Goal: Check status: Check status

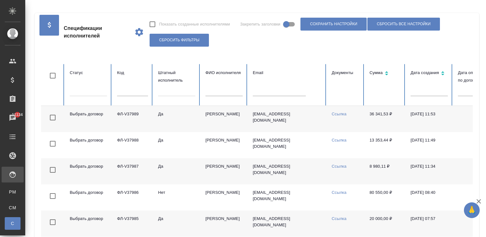
select select "9"
click at [422, 91] on body "🙏 .cls-1 fill:#fff; AWATERA [PERSON_NAME][PERSON_NAME] Спецификации Заказы 1113…" at bounding box center [243, 118] width 486 height 237
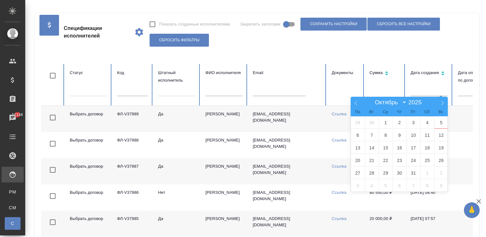
click at [458, 109] on td at bounding box center [476, 119] width 47 height 26
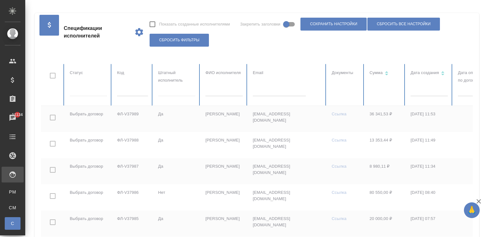
scroll to position [0, 31]
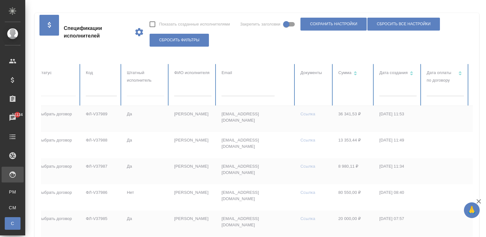
click at [134, 92] on div at bounding box center [145, 90] width 37 height 9
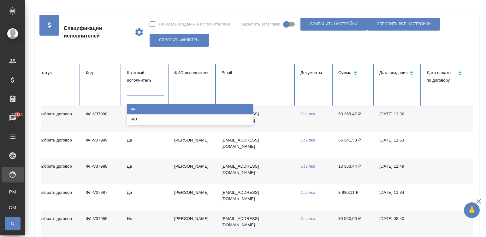
click at [148, 117] on div "Нет" at bounding box center [190, 120] width 126 height 10
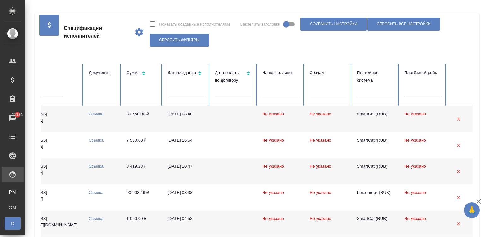
scroll to position [0, 244]
click at [370, 88] on div at bounding box center [374, 90] width 37 height 9
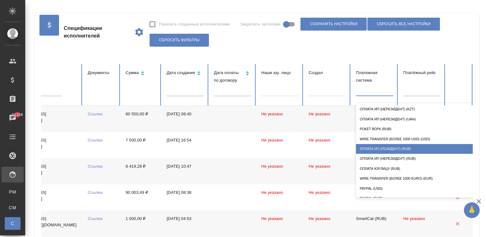
click at [383, 147] on div "Оплата ИП (резидент) (RUB)" at bounding box center [419, 149] width 126 height 10
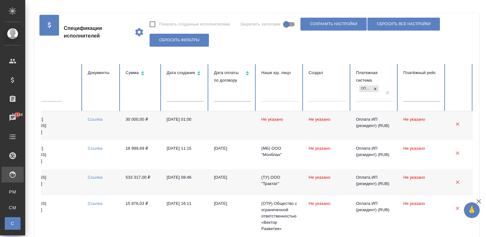
click at [236, 121] on td at bounding box center [232, 125] width 47 height 29
click at [223, 98] on input "text" at bounding box center [232, 97] width 37 height 9
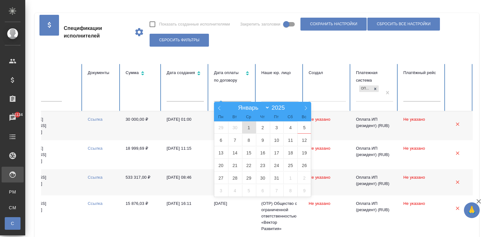
click at [245, 128] on span "1" at bounding box center [249, 128] width 14 height 12
type input "01.10"
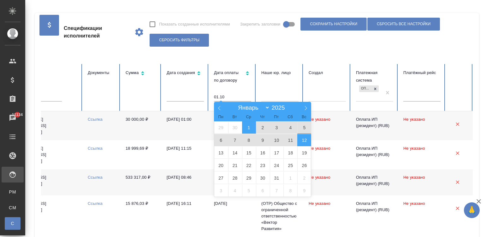
click at [300, 140] on span "12" at bounding box center [304, 140] width 14 height 12
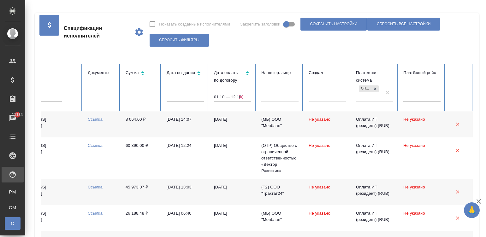
click at [248, 122] on td "[DATE]" at bounding box center [232, 124] width 47 height 26
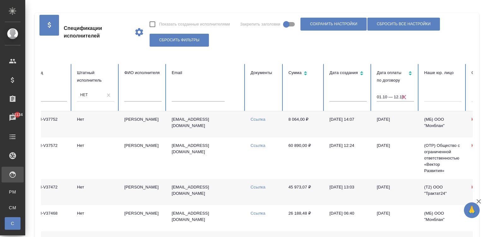
scroll to position [0, 95]
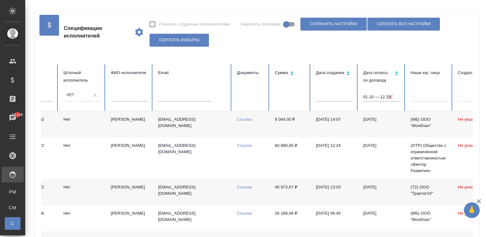
click at [177, 124] on td "[EMAIL_ADDRESS][DOMAIN_NAME]" at bounding box center [192, 124] width 79 height 26
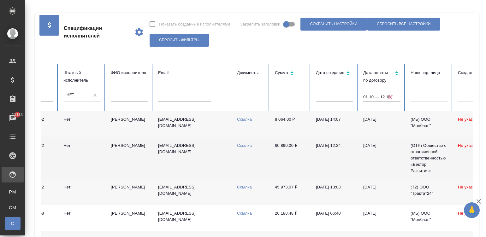
click at [160, 163] on td "[EMAIL_ADDRESS][DOMAIN_NAME]" at bounding box center [192, 159] width 79 height 42
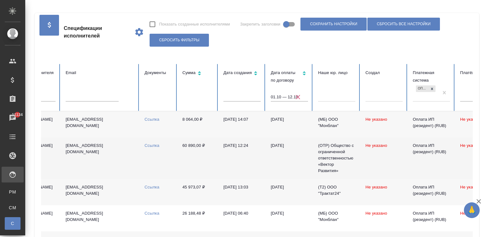
scroll to position [0, 189]
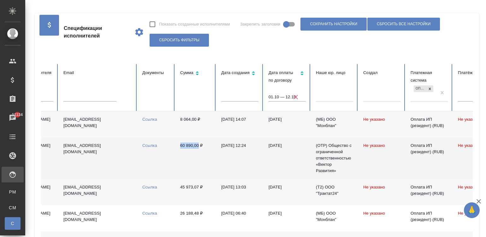
drag, startPoint x: 177, startPoint y: 148, endPoint x: 198, endPoint y: 148, distance: 20.5
click at [198, 148] on td "60 890,00 ₽" at bounding box center [195, 159] width 41 height 42
copy td "60 890,00"
click at [143, 145] on link "Ссылка" at bounding box center [149, 145] width 15 height 5
copy td "60 890,00"
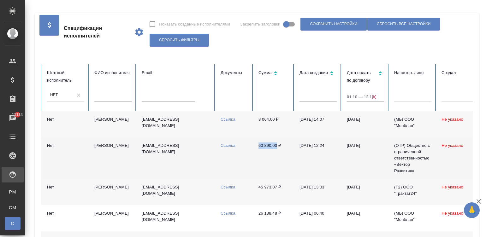
scroll to position [0, 47]
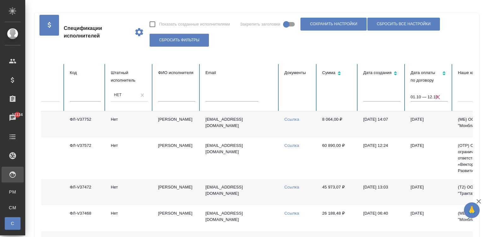
click at [299, 159] on td "Ссылка" at bounding box center [298, 159] width 38 height 42
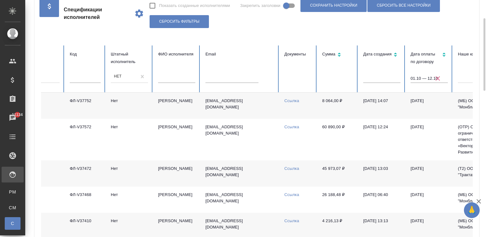
scroll to position [28, 0]
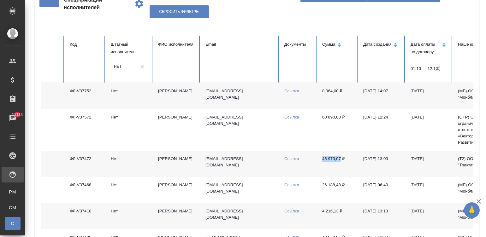
drag, startPoint x: 313, startPoint y: 160, endPoint x: 341, endPoint y: 159, distance: 27.8
click at [341, 159] on tr "Принято ФЛ-V37472 [PERSON_NAME] [EMAIL_ADDRESS][DOMAIN_NAME] Ссылка 45 973,07 ₽…" at bounding box center [332, 164] width 676 height 26
copy tr "Ссылка 45 973,07"
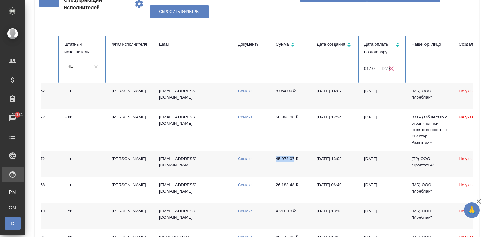
scroll to position [0, 95]
click at [240, 157] on link "Ссылка" at bounding box center [244, 159] width 15 height 5
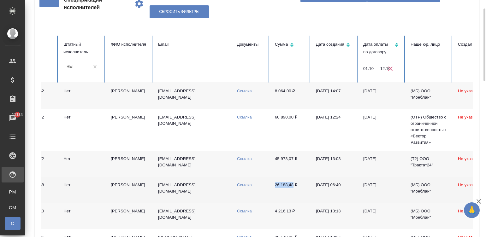
drag, startPoint x: 271, startPoint y: 189, endPoint x: 294, endPoint y: 188, distance: 22.1
click at [294, 188] on td "26 188,48 ₽" at bounding box center [290, 190] width 41 height 26
copy td "26 188,48"
click at [237, 186] on link "Ссылка" at bounding box center [244, 185] width 15 height 5
drag, startPoint x: 273, startPoint y: 215, endPoint x: 291, endPoint y: 217, distance: 18.4
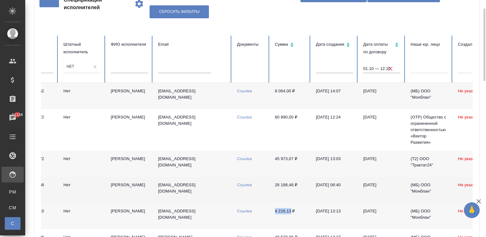
click at [291, 217] on td "4 216,13 ₽" at bounding box center [290, 216] width 41 height 26
copy td "4 216,13"
click at [248, 214] on link "Ссылка" at bounding box center [244, 211] width 15 height 5
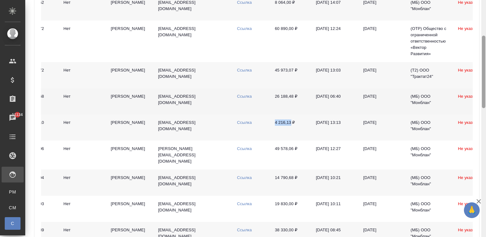
scroll to position [121, 0]
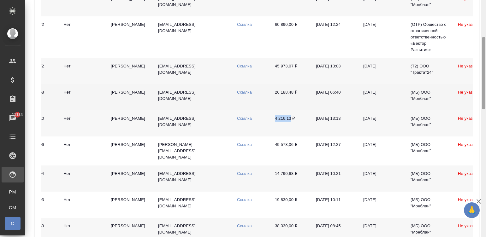
drag, startPoint x: 483, startPoint y: 14, endPoint x: 487, endPoint y: 43, distance: 28.7
click at [486, 43] on html "🙏 .cls-1 fill:#fff; AWATERA [PERSON_NAME][PERSON_NAME] Спецификации Заказы 1113…" at bounding box center [243, 118] width 486 height 237
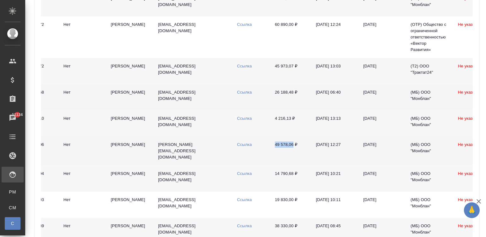
drag, startPoint x: 271, startPoint y: 147, endPoint x: 293, endPoint y: 147, distance: 21.1
click at [293, 147] on td "49 578,06 ₽" at bounding box center [290, 151] width 41 height 29
copy td "49 578,06"
click at [245, 147] on link "Ссылка" at bounding box center [244, 144] width 15 height 5
drag, startPoint x: 271, startPoint y: 172, endPoint x: 292, endPoint y: 172, distance: 20.5
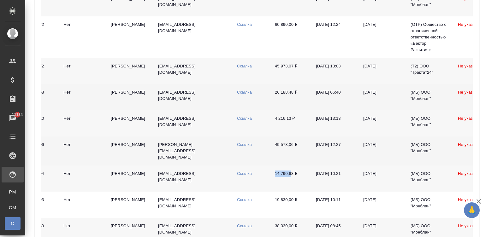
click at [292, 172] on td "14 790,68 ₽" at bounding box center [290, 179] width 41 height 26
copy td "14 790,68"
click at [239, 170] on td "Ссылка" at bounding box center [251, 179] width 38 height 26
drag, startPoint x: 273, startPoint y: 174, endPoint x: 294, endPoint y: 174, distance: 20.5
click at [294, 174] on td "14 790,68 ₽" at bounding box center [290, 179] width 41 height 26
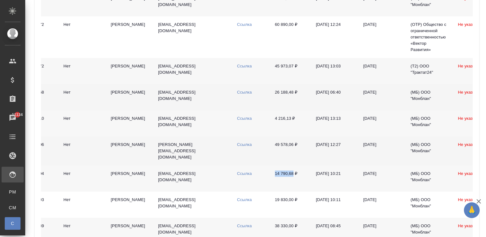
copy td "14 790,68"
click at [247, 172] on link "Ссылка" at bounding box center [244, 173] width 15 height 5
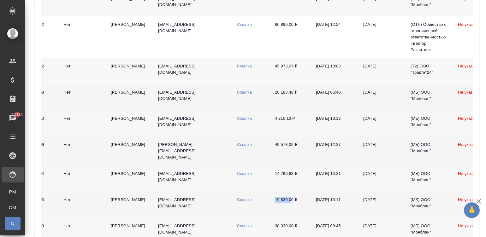
drag, startPoint x: 271, startPoint y: 199, endPoint x: 292, endPoint y: 202, distance: 20.8
click at [292, 202] on td "19 830,00 ₽" at bounding box center [290, 205] width 41 height 26
copy td "19 830,00"
click at [238, 199] on link "Ссылка" at bounding box center [244, 200] width 15 height 5
drag, startPoint x: 273, startPoint y: 230, endPoint x: 295, endPoint y: 228, distance: 21.9
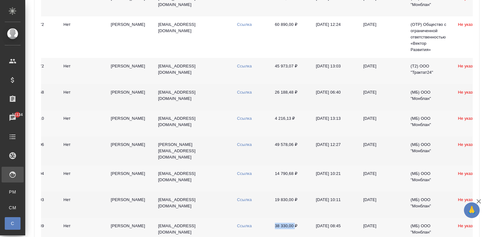
click at [295, 228] on td "38 330,00 ₽" at bounding box center [290, 231] width 41 height 26
copy td "38 330,00"
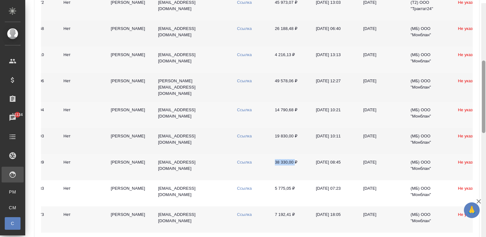
scroll to position [188, 0]
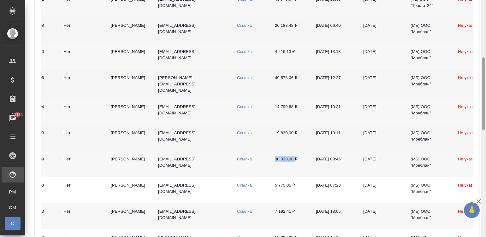
drag, startPoint x: 484, startPoint y: 49, endPoint x: 484, endPoint y: 69, distance: 20.5
click at [484, 69] on div at bounding box center [483, 93] width 3 height 73
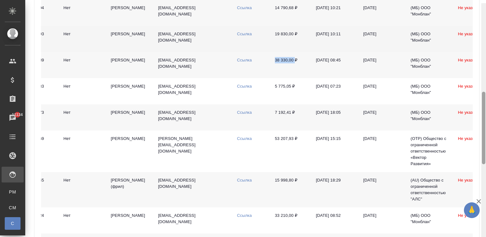
scroll to position [299, 0]
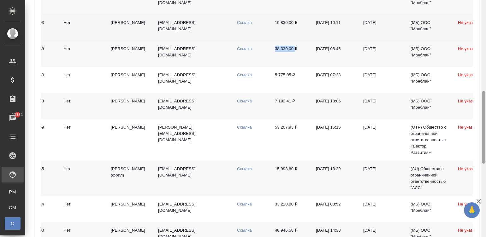
drag, startPoint x: 483, startPoint y: 90, endPoint x: 492, endPoint y: 124, distance: 35.1
click at [486, 124] on html "🙏 .cls-1 fill:#fff; AWATERA [PERSON_NAME][PERSON_NAME] Спецификации Заказы 1113…" at bounding box center [243, 118] width 486 height 237
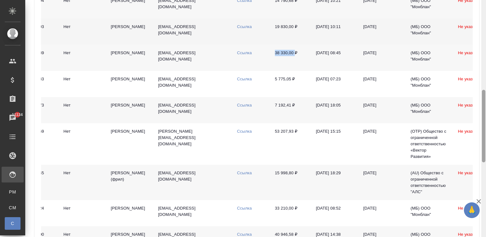
drag, startPoint x: 485, startPoint y: 97, endPoint x: 493, endPoint y: 95, distance: 8.6
click at [486, 95] on html "🙏 .cls-1 fill:#fff; AWATERA [PERSON_NAME][PERSON_NAME] Спецификации Заказы 1113…" at bounding box center [243, 118] width 486 height 237
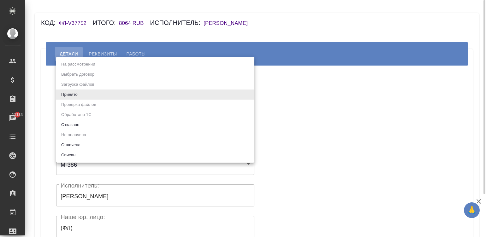
click at [84, 96] on body "🙏 .cls-1 fill:#fff; AWATERA Малинина Мария m.malinina Клиенты Спецификации Зака…" at bounding box center [243, 118] width 486 height 237
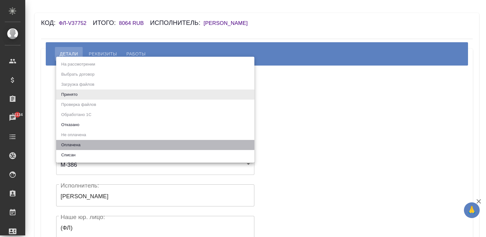
click at [90, 142] on li "Оплачена" at bounding box center [155, 145] width 198 height 10
type input "payed"
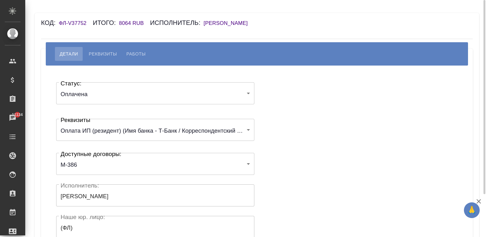
click at [281, 127] on div "Статус: Оплачена payed Статус: Реквизиты Оплата ИП (резидент) (Имя банка - Т-Ба…" at bounding box center [257, 189] width 407 height 228
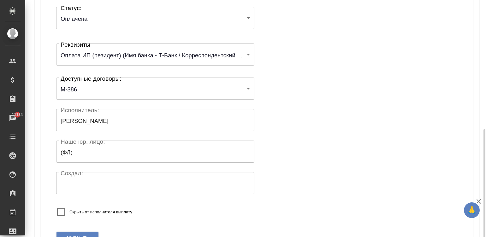
scroll to position [123, 0]
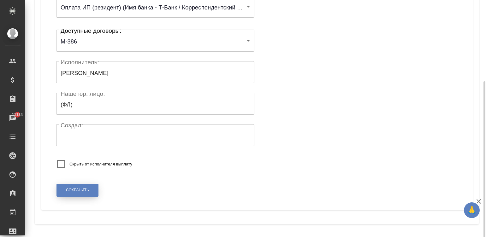
click at [82, 188] on span "Сохранить" at bounding box center [77, 190] width 23 height 5
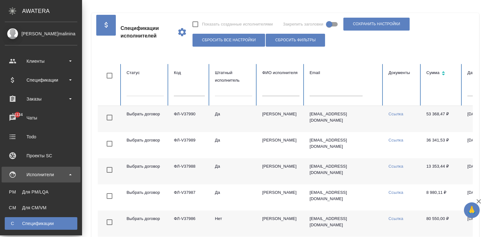
click at [215, 92] on div at bounding box center [233, 90] width 37 height 9
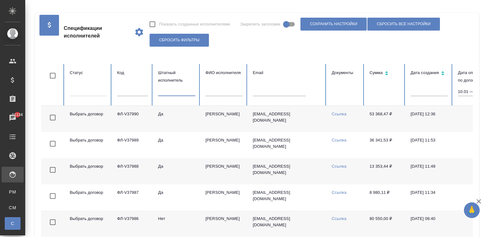
click at [178, 92] on div at bounding box center [176, 90] width 37 height 9
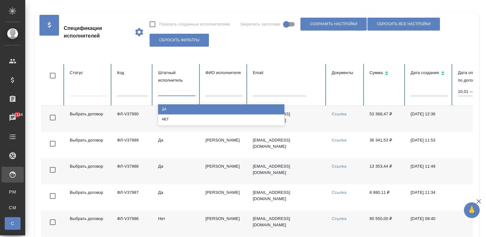
click at [178, 92] on div at bounding box center [176, 90] width 37 height 9
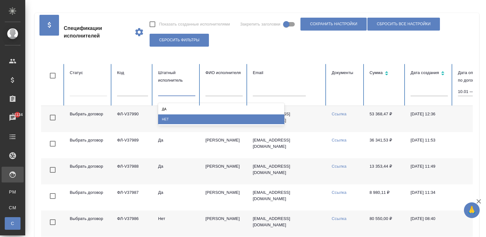
click at [176, 115] on div "Нет" at bounding box center [221, 120] width 126 height 10
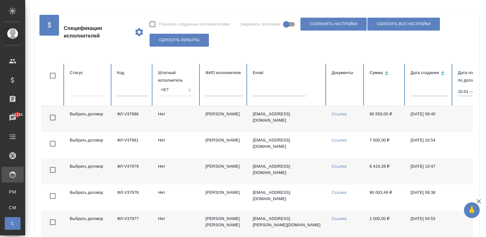
click at [250, 122] on td "[EMAIL_ADDRESS][DOMAIN_NAME]" at bounding box center [287, 119] width 79 height 26
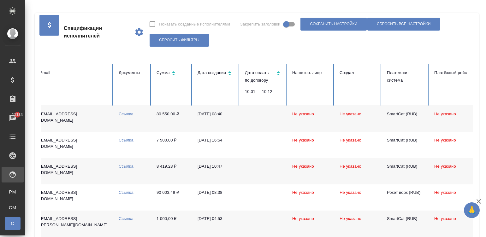
scroll to position [0, 250]
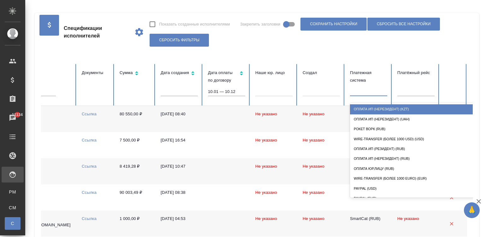
click at [367, 91] on div at bounding box center [368, 90] width 37 height 9
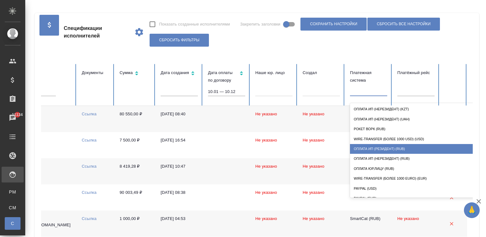
click at [413, 147] on div "Оплата ИП (резидент) (RUB)" at bounding box center [413, 149] width 126 height 10
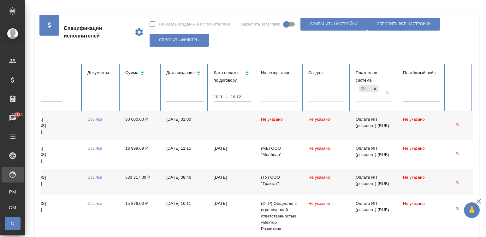
click at [223, 90] on th "Дата оплаты по договору 10.01 — 10.12" at bounding box center [232, 87] width 47 height 47
click at [226, 93] on input "10.01 — 10.12" at bounding box center [232, 97] width 37 height 9
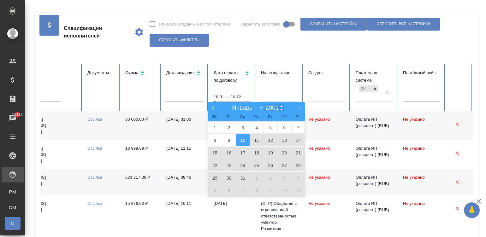
click at [271, 105] on input "2001" at bounding box center [274, 107] width 20 height 7
type input "2025"
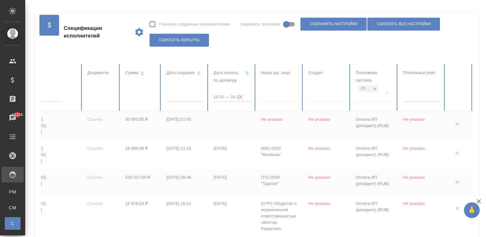
checkbox input "true"
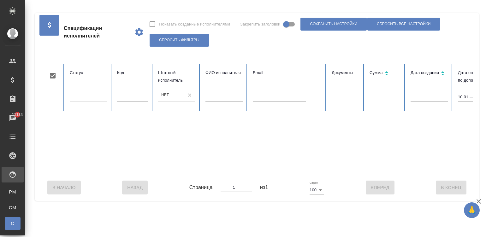
scroll to position [0, 244]
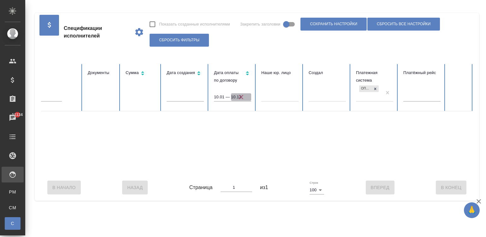
click at [237, 95] on span "button" at bounding box center [241, 97] width 20 height 8
select select "9"
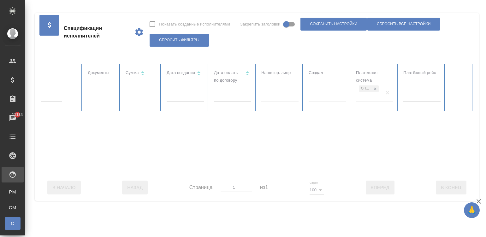
click at [229, 95] on div at bounding box center [135, 119] width 676 height 110
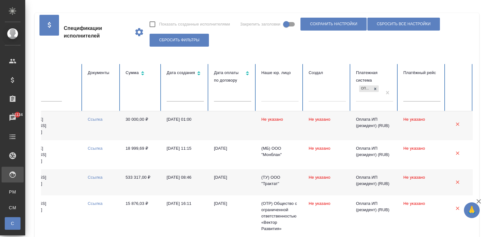
checkbox input "false"
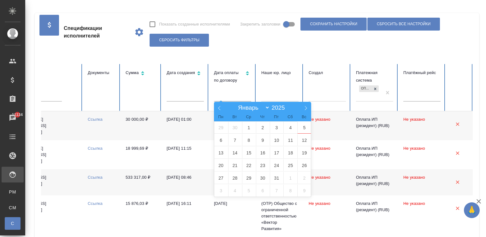
click at [236, 95] on input "text" at bounding box center [232, 97] width 37 height 9
click at [250, 127] on span "1" at bounding box center [249, 128] width 14 height 12
type input "01.10"
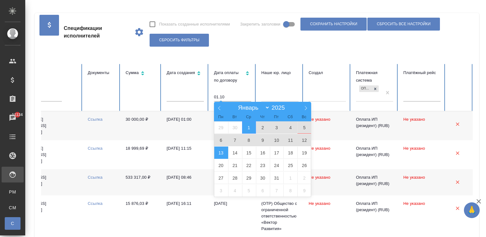
click at [221, 155] on span "13" at bounding box center [221, 153] width 14 height 12
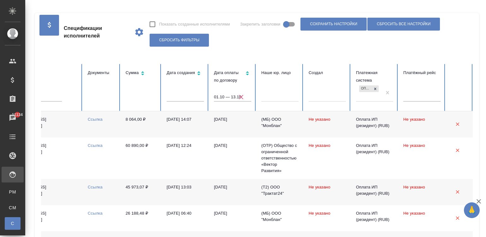
click at [221, 129] on td "[DATE]" at bounding box center [232, 124] width 47 height 26
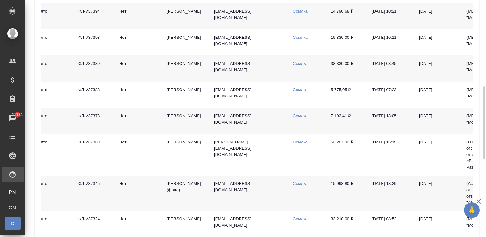
scroll to position [293, 0]
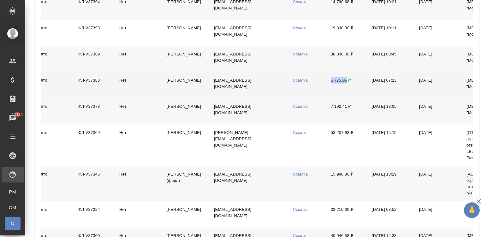
drag, startPoint x: 327, startPoint y: 81, endPoint x: 347, endPoint y: 84, distance: 20.1
click at [347, 84] on td "5 775,05 ₽" at bounding box center [346, 85] width 41 height 26
copy td "5 775,05"
click at [301, 82] on link "Ссылка" at bounding box center [300, 80] width 15 height 5
click at [271, 92] on td "[EMAIL_ADDRESS][DOMAIN_NAME]" at bounding box center [248, 85] width 79 height 26
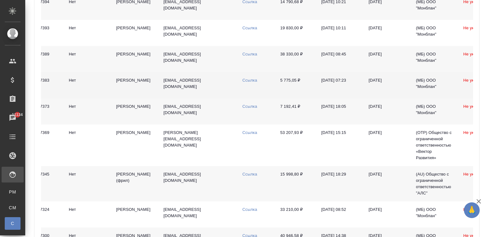
scroll to position [0, 102]
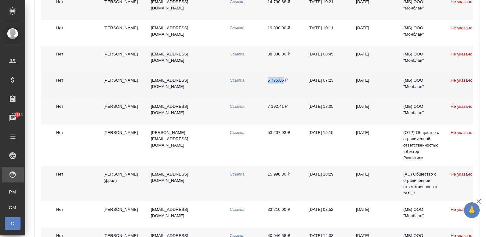
drag, startPoint x: 262, startPoint y: 82, endPoint x: 283, endPoint y: 85, distance: 21.6
click at [283, 85] on td "5 775,05 ₽" at bounding box center [283, 85] width 41 height 26
copy td "5 775,05"
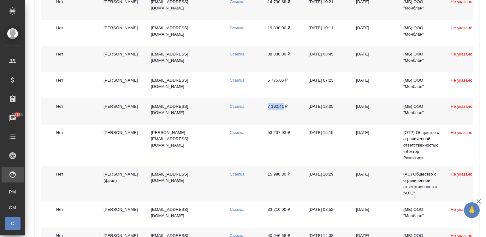
drag, startPoint x: 262, startPoint y: 116, endPoint x: 283, endPoint y: 115, distance: 20.6
click at [283, 115] on td "7 192,41 ₽" at bounding box center [283, 111] width 41 height 26
copy td "7 192,41"
click at [233, 109] on link "Ссылка" at bounding box center [237, 106] width 15 height 5
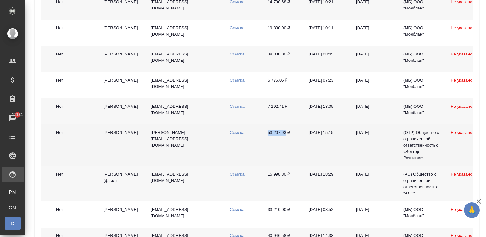
drag, startPoint x: 260, startPoint y: 142, endPoint x: 286, endPoint y: 144, distance: 26.0
click at [286, 144] on tr "Принято ФЛ-V37369 Нет Соснин Федор Юрьевич theodorsosnin@yandex.ru Ссылка 53 20…" at bounding box center [277, 146] width 676 height 42
copy tr "Ссылка 53 207,93"
click at [235, 135] on link "Ссылка" at bounding box center [237, 132] width 15 height 5
drag, startPoint x: 264, startPoint y: 184, endPoint x: 286, endPoint y: 184, distance: 22.1
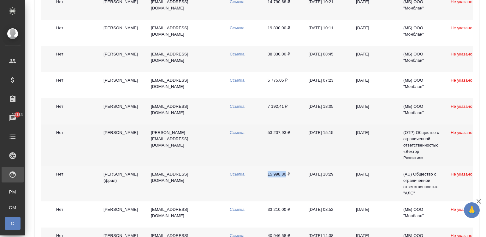
click at [286, 184] on td "15 998,80 ₽" at bounding box center [283, 183] width 41 height 35
copy td "15 998,80"
click at [233, 177] on link "Ссылка" at bounding box center [237, 174] width 15 height 5
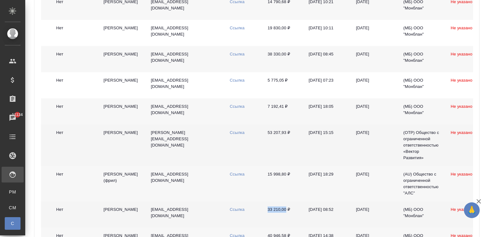
drag, startPoint x: 262, startPoint y: 217, endPoint x: 285, endPoint y: 218, distance: 23.7
click at [285, 218] on tr "Принято ФЛ-V37324 Нет Труфанов Владимир Иванович kopyto_rek@mail.ru Ссылка 33 2…" at bounding box center [277, 215] width 676 height 26
copy tr "Ссылка 33 210,00"
click at [236, 214] on td "Ссылка" at bounding box center [244, 215] width 38 height 26
click at [235, 212] on link "Ссылка" at bounding box center [237, 209] width 15 height 5
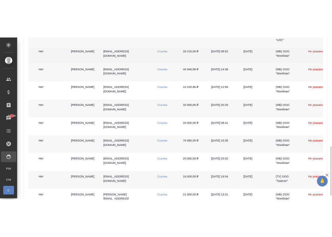
scroll to position [492, 0]
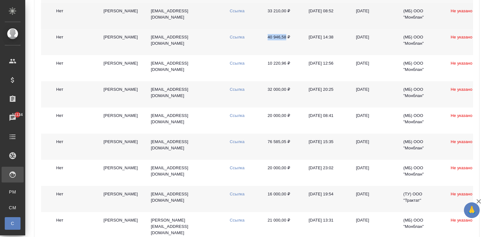
drag, startPoint x: 262, startPoint y: 49, endPoint x: 286, endPoint y: 49, distance: 23.7
click at [286, 49] on td "40 946,58 ₽" at bounding box center [283, 42] width 41 height 26
copy td "40 946,58"
click at [230, 39] on link "Ссылка" at bounding box center [237, 37] width 15 height 5
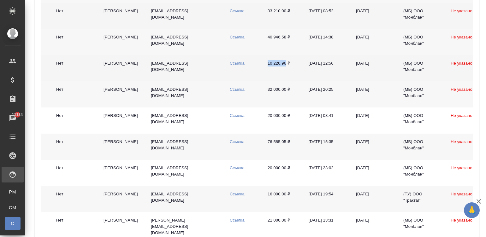
drag, startPoint x: 262, startPoint y: 74, endPoint x: 285, endPoint y: 74, distance: 23.1
click at [285, 74] on td "10 220,96 ₽" at bounding box center [283, 68] width 41 height 26
copy td "10 220,96"
click at [232, 66] on link "Ссылка" at bounding box center [237, 63] width 15 height 5
drag, startPoint x: 263, startPoint y: 103, endPoint x: 287, endPoint y: 103, distance: 23.7
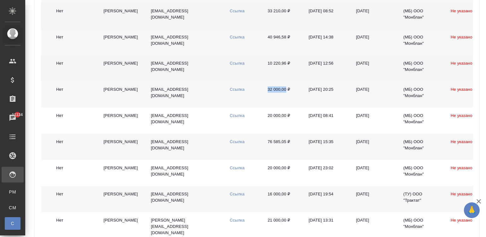
click at [287, 103] on td "32 000,00 ₽" at bounding box center [283, 94] width 41 height 26
copy td "32 000,00"
click at [232, 96] on td "Ссылка" at bounding box center [244, 94] width 38 height 26
click at [233, 92] on link "Ссылка" at bounding box center [237, 89] width 15 height 5
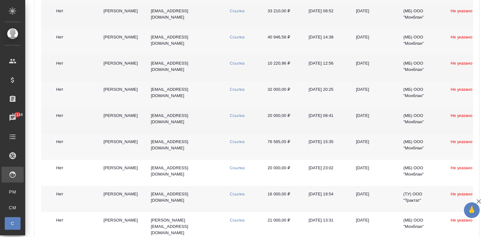
click at [237, 118] on link "Ссылка" at bounding box center [237, 115] width 15 height 5
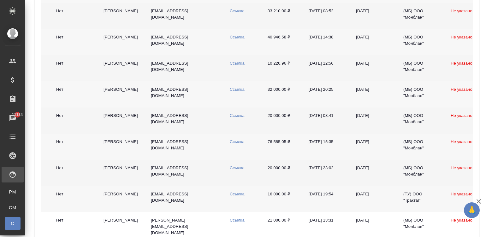
click at [231, 170] on link "Ссылка" at bounding box center [237, 168] width 15 height 5
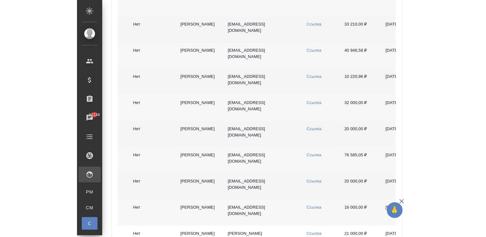
scroll to position [505, 0]
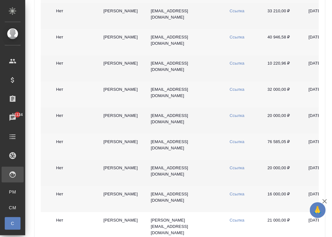
click at [234, 197] on link "Ссылка" at bounding box center [237, 194] width 15 height 5
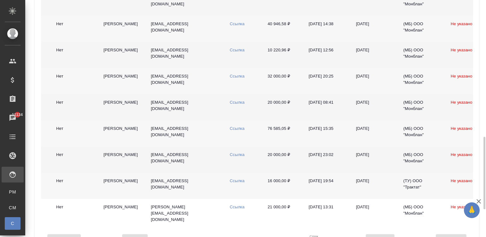
scroll to position [492, 0]
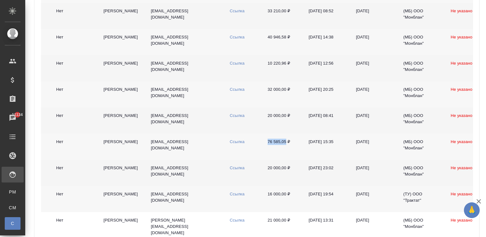
drag, startPoint x: 263, startPoint y: 150, endPoint x: 286, endPoint y: 155, distance: 23.5
click at [286, 155] on td "76 585,05 ₽" at bounding box center [283, 147] width 41 height 26
copy td "76 585,05"
click at [235, 144] on link "Ссылка" at bounding box center [237, 142] width 15 height 5
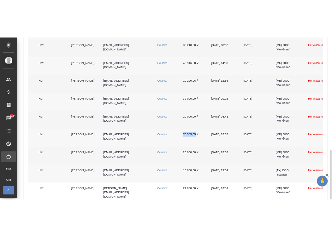
scroll to position [540, 0]
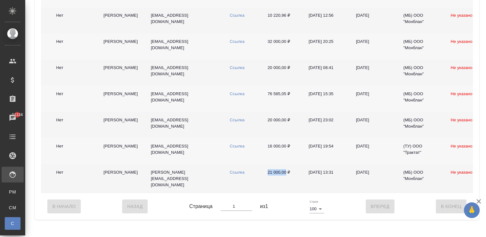
drag, startPoint x: 265, startPoint y: 183, endPoint x: 286, endPoint y: 186, distance: 21.0
click at [286, 186] on td "21 000,00 ₽" at bounding box center [283, 178] width 41 height 29
click at [231, 175] on link "Ссылка" at bounding box center [237, 172] width 15 height 5
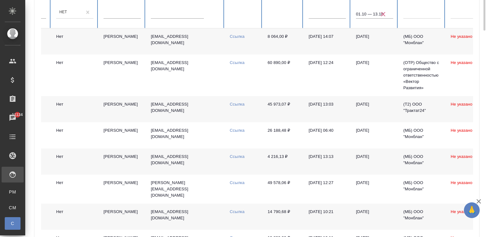
scroll to position [0, 0]
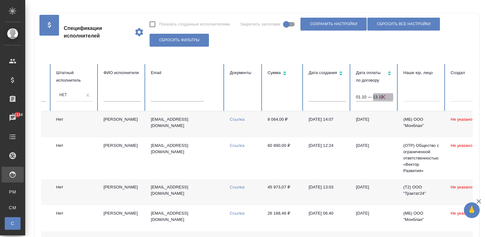
click at [382, 97] on icon "button" at bounding box center [383, 97] width 8 height 8
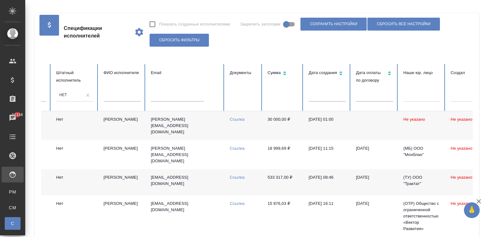
click at [368, 96] on input "text" at bounding box center [374, 97] width 37 height 9
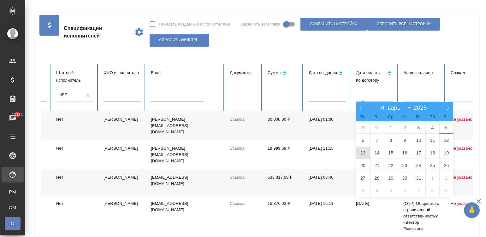
click at [361, 151] on span "13" at bounding box center [363, 153] width 14 height 12
type input "13.10"
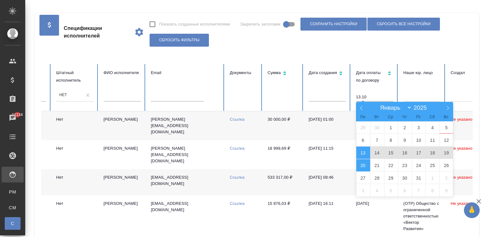
click at [363, 167] on span "20" at bounding box center [363, 165] width 14 height 12
